Goal: Transaction & Acquisition: Download file/media

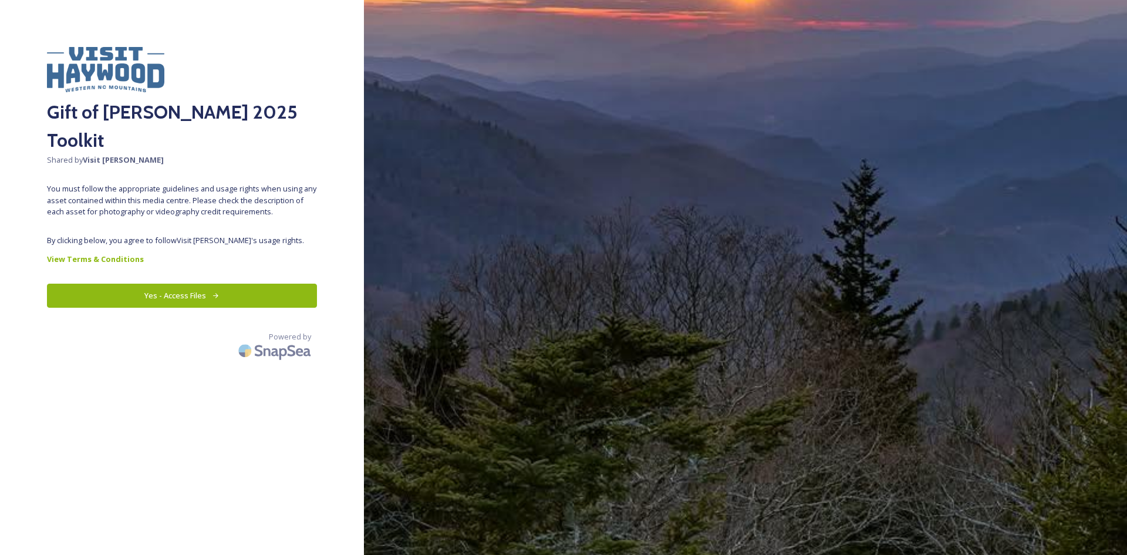
click at [230, 284] on button "Yes - Access Files" at bounding box center [182, 296] width 270 height 24
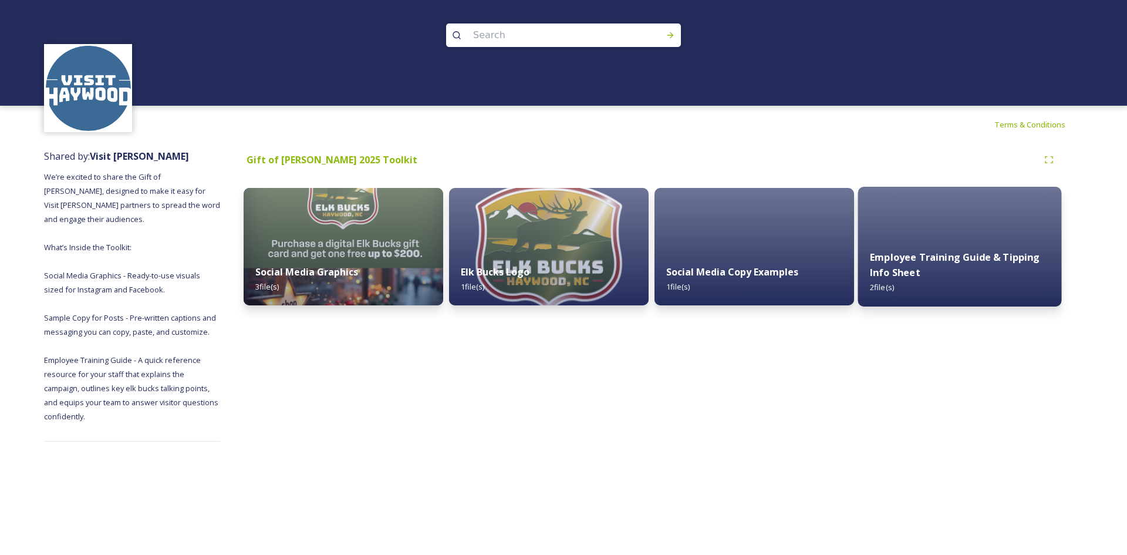
click at [958, 249] on div "Employee Training Guide & Tipping Info Sheet 2 file(s)" at bounding box center [961, 272] width 204 height 68
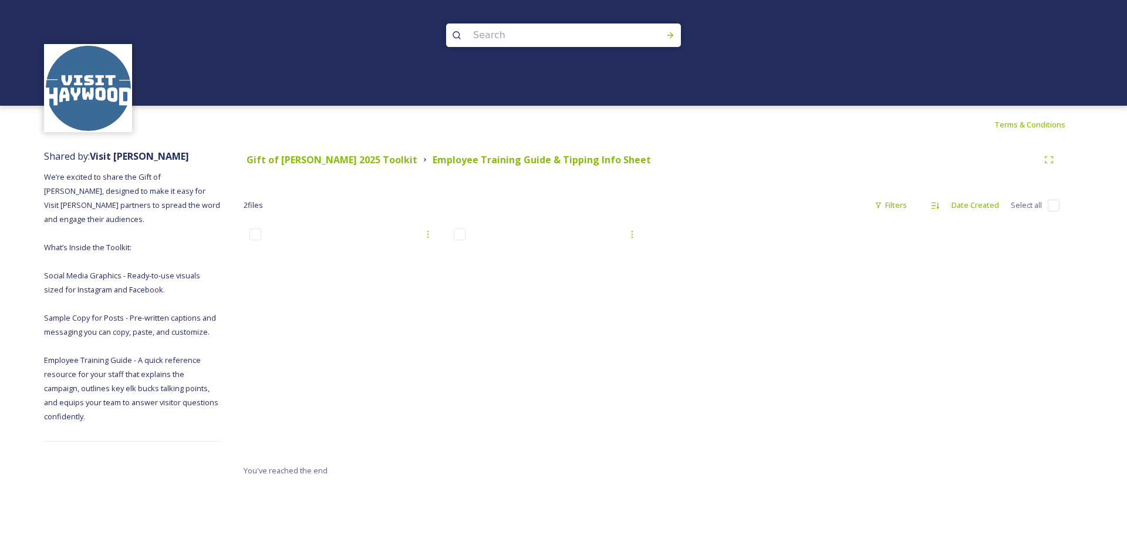
click at [692, 405] on div at bounding box center [754, 343] width 204 height 241
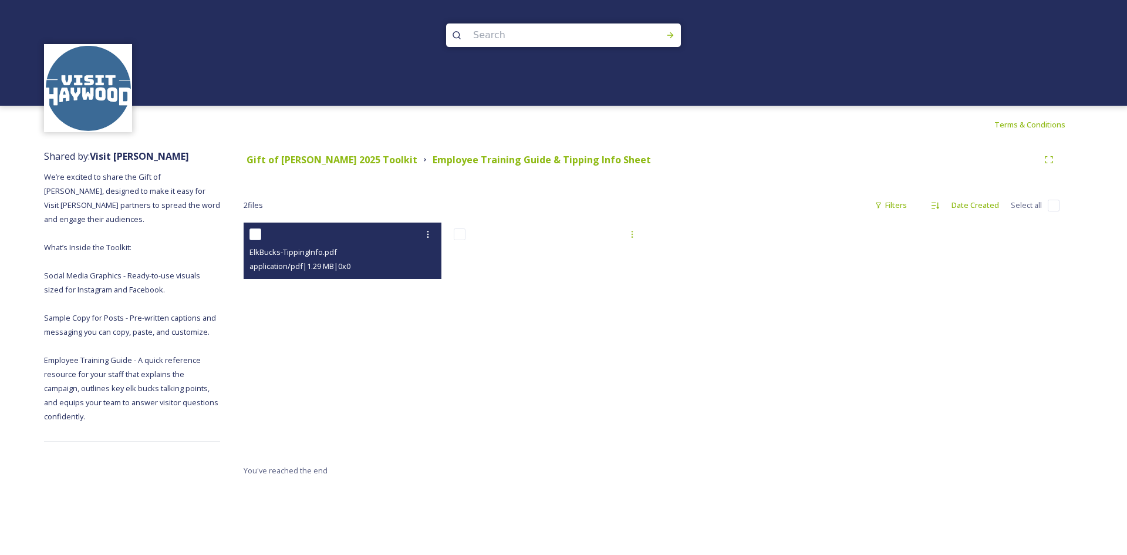
click at [261, 239] on input "checkbox" at bounding box center [256, 234] width 12 height 12
checkbox input "true"
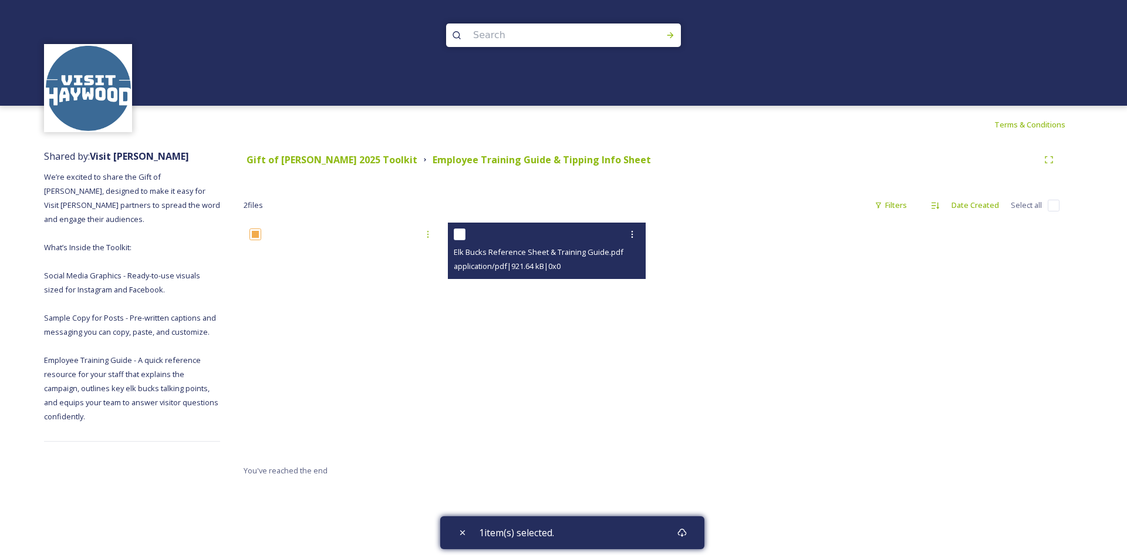
click at [462, 234] on input "checkbox" at bounding box center [460, 234] width 12 height 12
checkbox input "true"
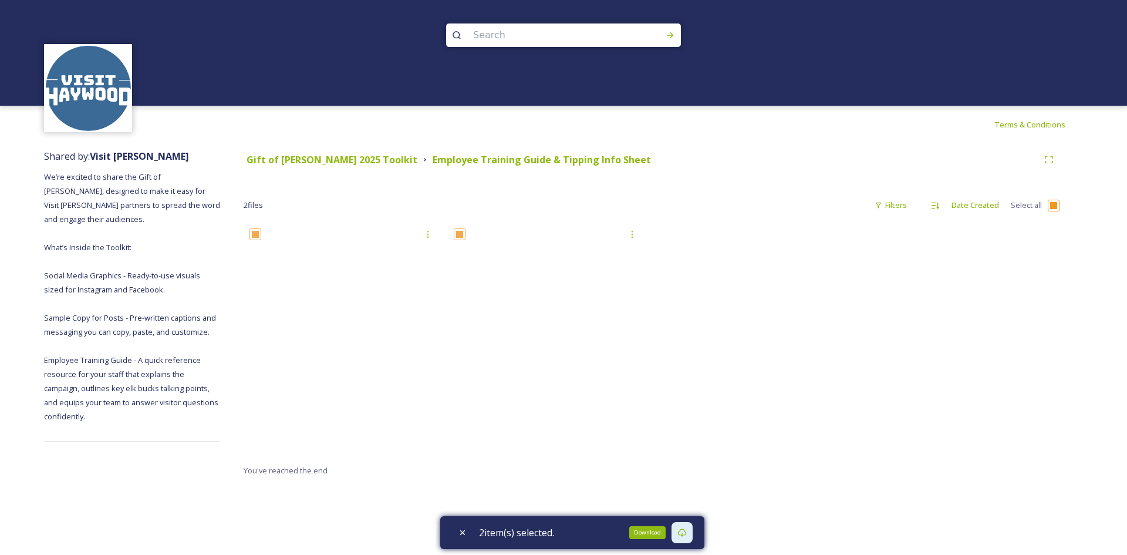
click at [687, 536] on icon at bounding box center [682, 532] width 9 height 9
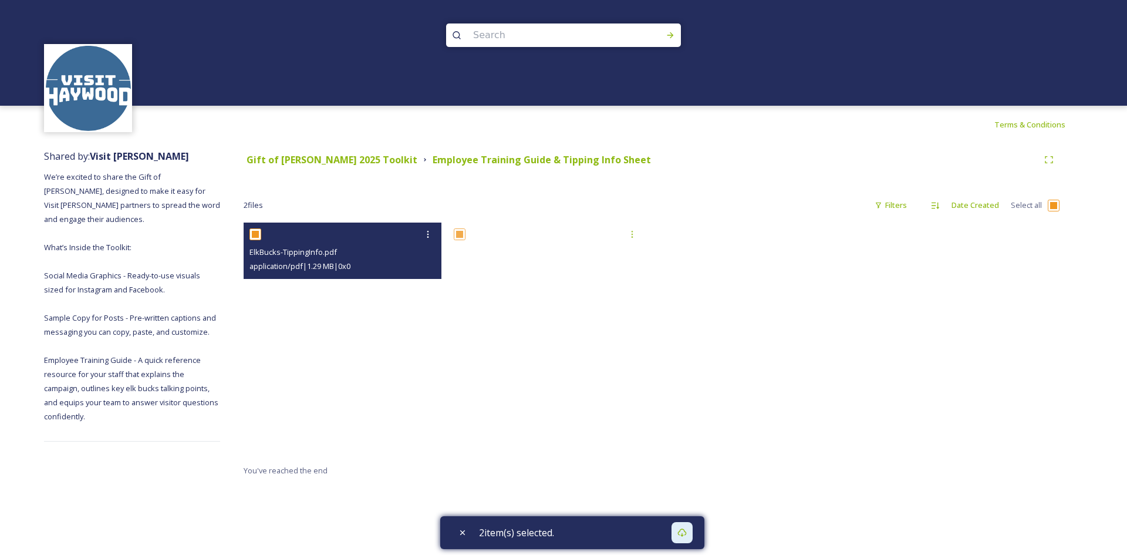
click at [255, 227] on div at bounding box center [344, 234] width 189 height 21
click at [254, 235] on input "checkbox" at bounding box center [256, 234] width 12 height 12
checkbox input "false"
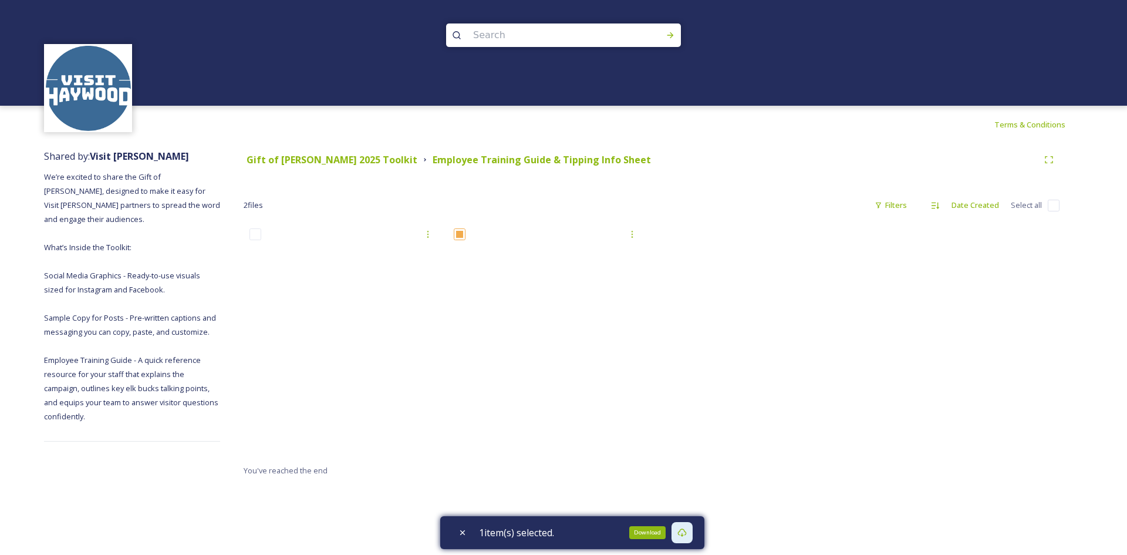
click at [687, 533] on icon at bounding box center [682, 532] width 9 height 9
click at [682, 530] on icon at bounding box center [682, 532] width 9 height 9
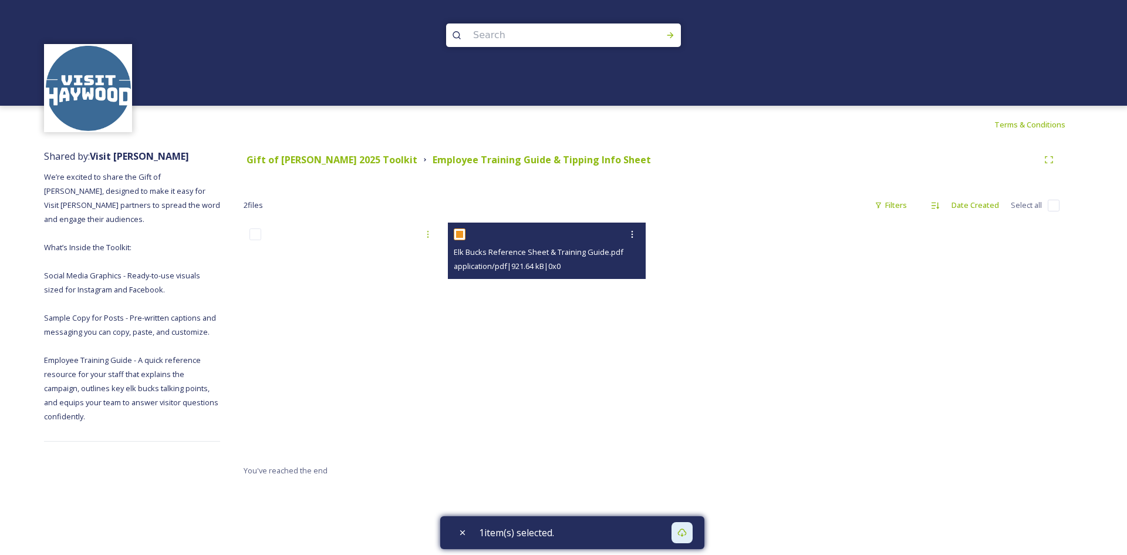
click at [467, 237] on div at bounding box center [548, 234] width 189 height 21
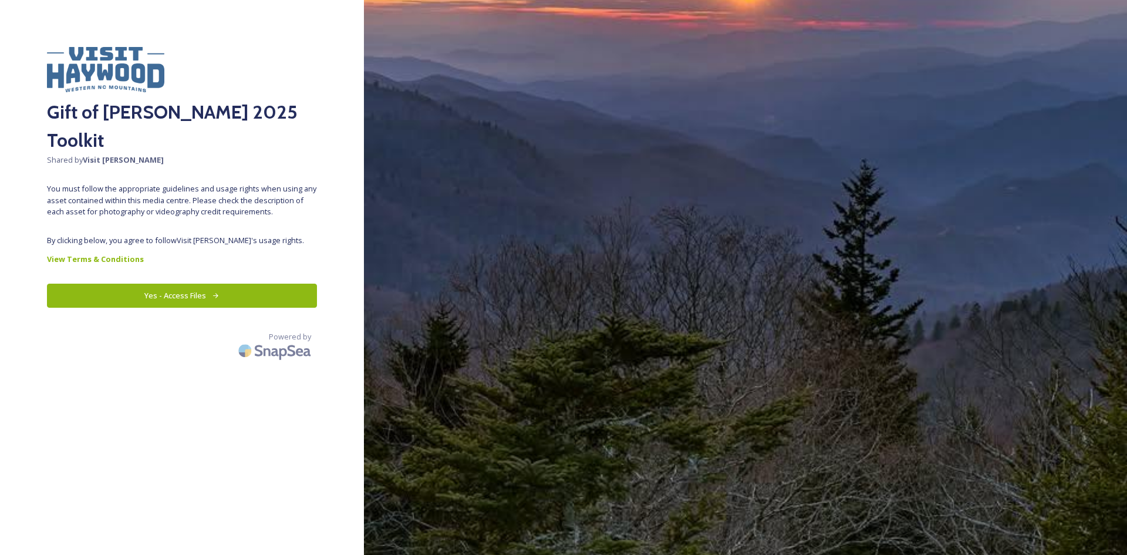
click at [244, 284] on button "Yes - Access Files" at bounding box center [182, 296] width 270 height 24
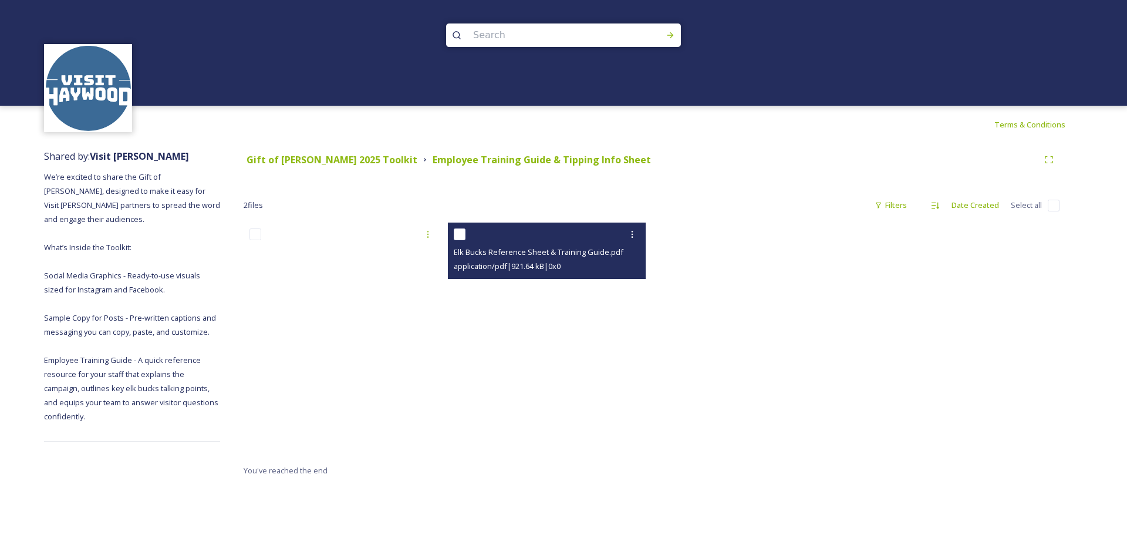
click at [452, 231] on div "Elk Bucks Reference Sheet & Training Guide.pdf application/pdf | 921.64 kB | 0 …" at bounding box center [547, 251] width 198 height 56
click at [585, 241] on div at bounding box center [548, 234] width 189 height 21
click at [458, 227] on div at bounding box center [548, 234] width 189 height 21
click at [628, 239] on icon at bounding box center [632, 234] width 9 height 9
click at [626, 259] on span "View File" at bounding box center [616, 259] width 31 height 11
